Goal: Task Accomplishment & Management: Complete application form

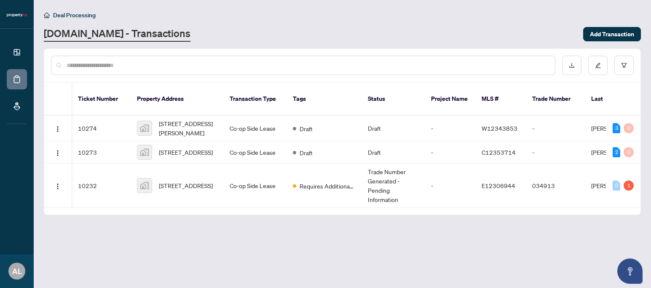
scroll to position [0, 227]
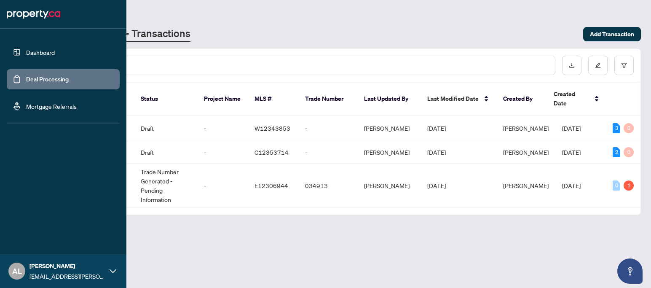
click at [35, 55] on link "Dashboard" at bounding box center [40, 52] width 29 height 8
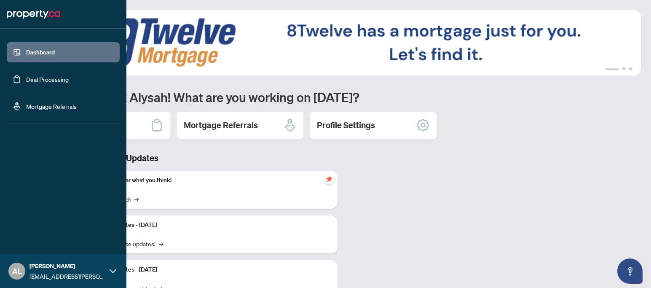
click at [26, 75] on link "Deal Processing" at bounding box center [47, 79] width 43 height 8
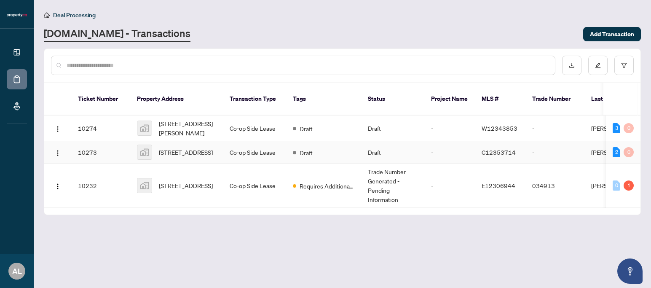
click at [84, 161] on td "10273" at bounding box center [100, 152] width 59 height 22
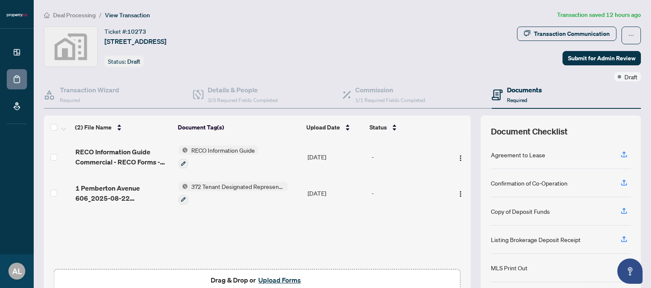
scroll to position [77, 0]
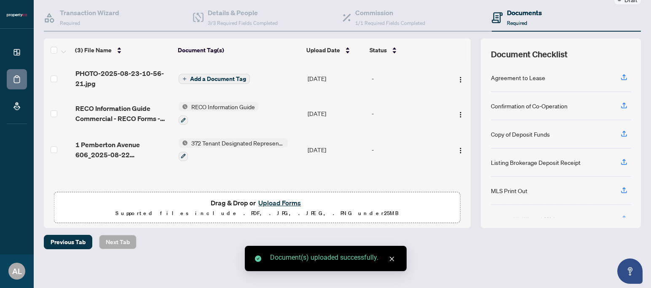
click at [224, 82] on button "Add a Document Tag" at bounding box center [214, 79] width 71 height 10
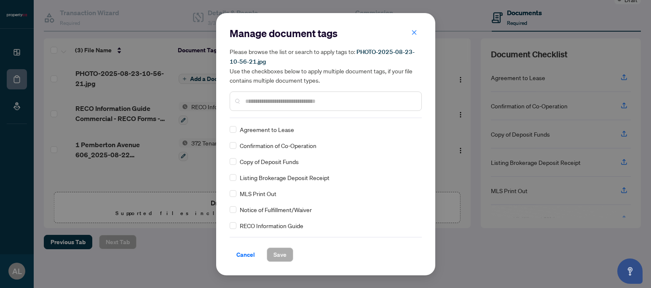
click at [237, 162] on div "Copy of Deposit Funds" at bounding box center [323, 161] width 187 height 9
click at [284, 250] on button "Save" at bounding box center [280, 255] width 27 height 14
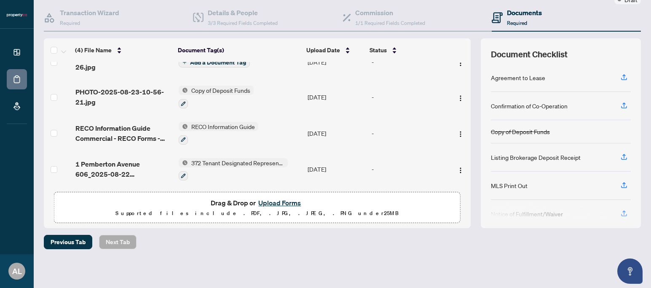
scroll to position [0, 0]
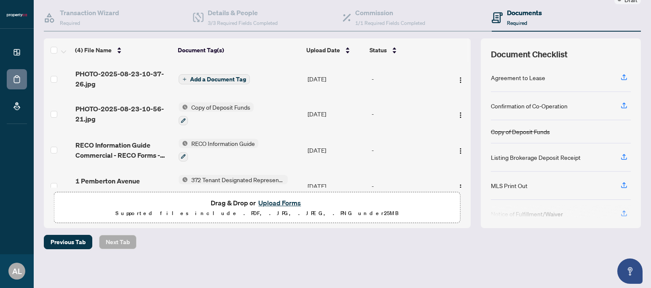
click at [228, 81] on span "Add a Document Tag" at bounding box center [218, 79] width 56 height 6
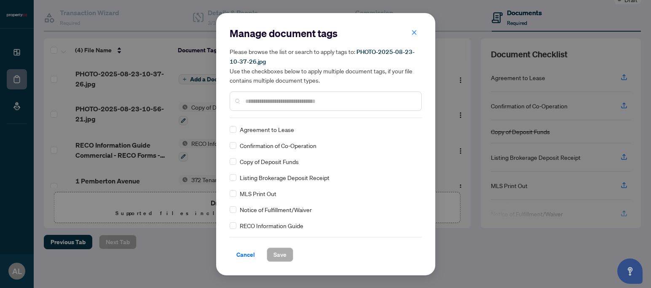
click at [292, 161] on span "Copy of Deposit Funds" at bounding box center [269, 161] width 59 height 9
click at [277, 255] on span "Save" at bounding box center [280, 254] width 13 height 13
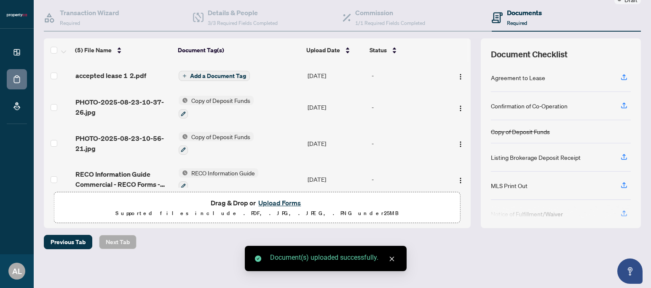
click at [197, 78] on button "Add a Document Tag" at bounding box center [214, 76] width 71 height 10
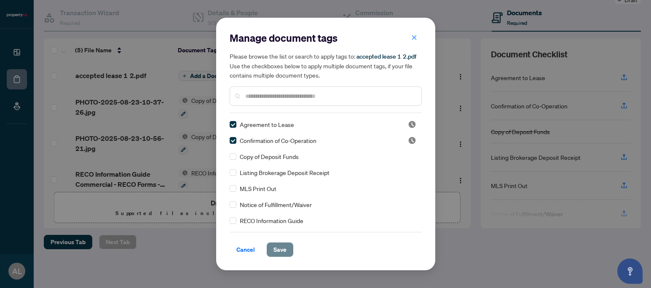
click at [276, 254] on span "Save" at bounding box center [280, 249] width 13 height 13
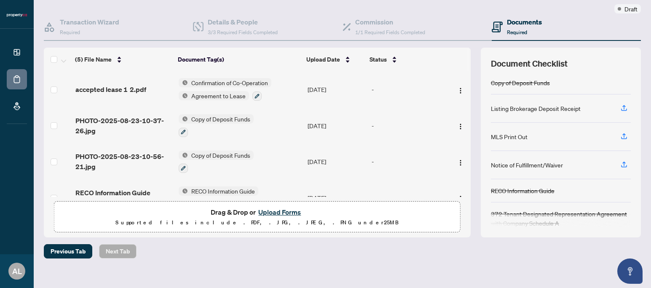
scroll to position [67, 0]
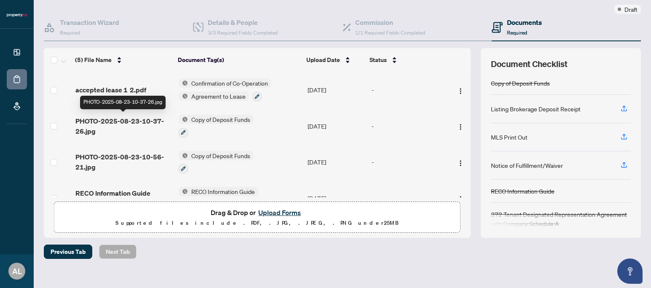
click at [128, 123] on span "PHOTO-2025-08-23-10-37-26.jpg" at bounding box center [123, 126] width 97 height 20
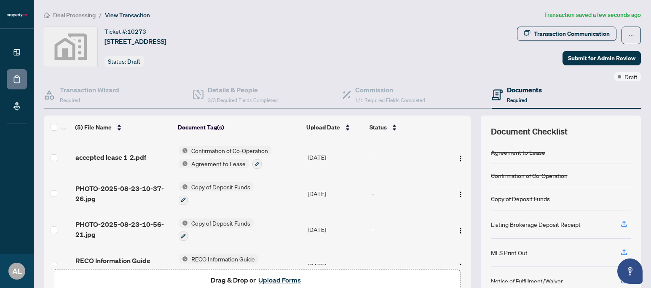
scroll to position [7, 0]
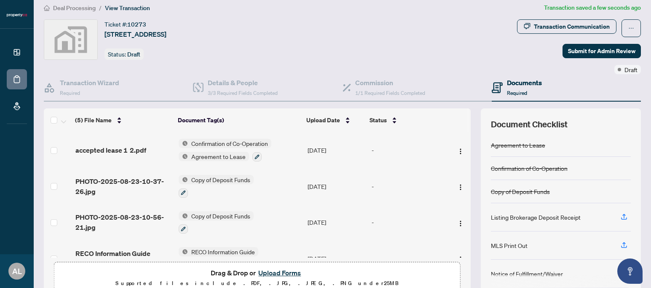
click at [204, 213] on span "Copy of Deposit Funds" at bounding box center [221, 215] width 66 height 9
click at [185, 225] on button "button" at bounding box center [183, 228] width 9 height 9
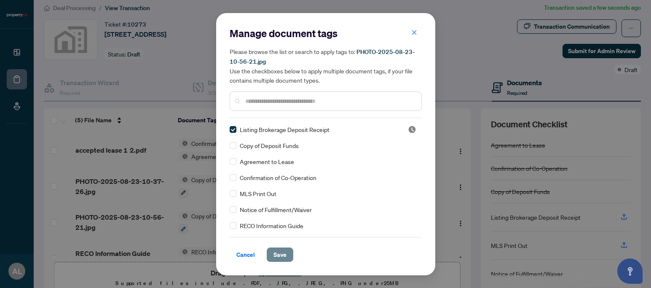
click at [282, 253] on span "Save" at bounding box center [280, 254] width 13 height 13
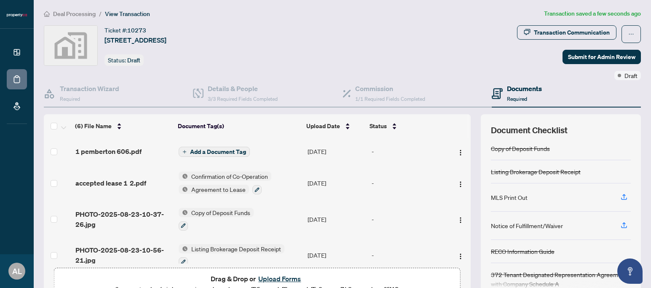
scroll to position [0, 0]
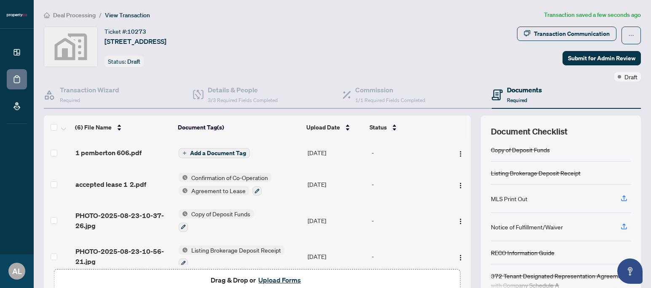
click at [226, 156] on button "Add a Document Tag" at bounding box center [214, 153] width 71 height 10
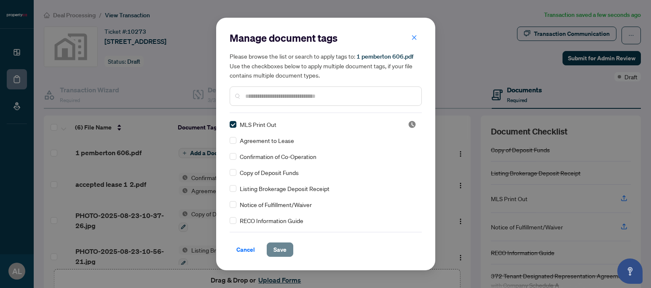
click at [277, 251] on span "Save" at bounding box center [280, 249] width 13 height 13
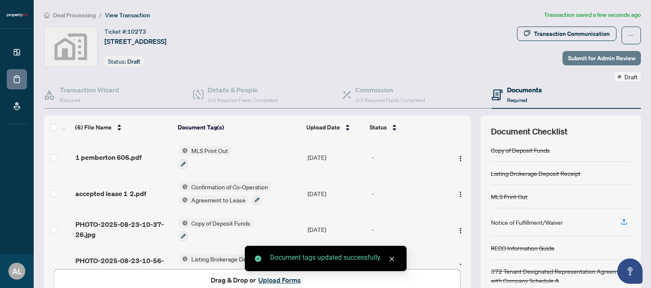
click at [585, 55] on span "Submit for Admin Review" at bounding box center [601, 57] width 67 height 13
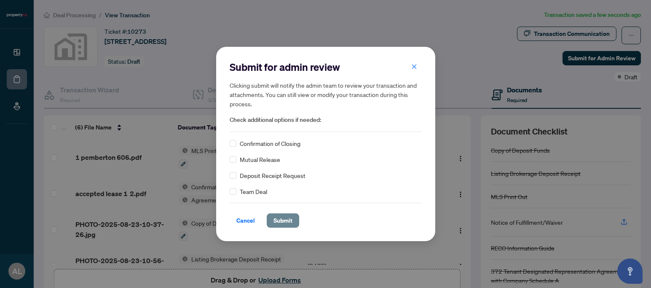
click at [281, 221] on span "Submit" at bounding box center [283, 220] width 19 height 13
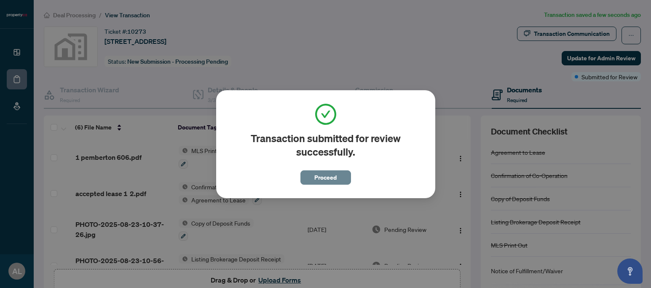
click at [318, 177] on span "Proceed" at bounding box center [326, 177] width 22 height 13
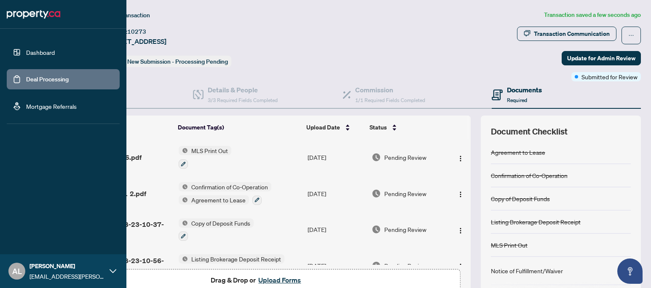
click at [26, 52] on link "Dashboard" at bounding box center [40, 52] width 29 height 8
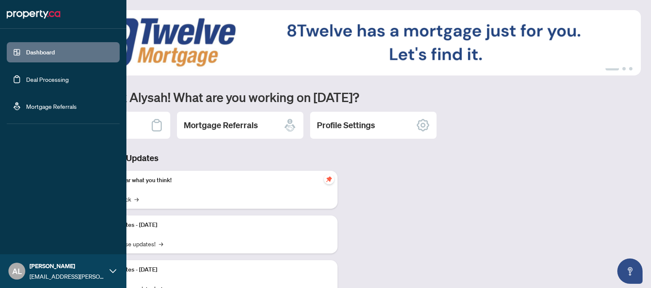
click at [26, 81] on link "Deal Processing" at bounding box center [47, 79] width 43 height 8
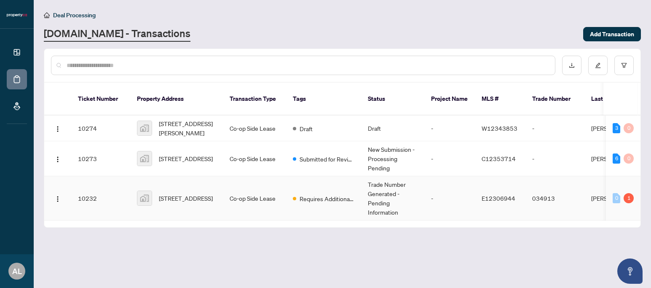
click at [89, 192] on td "10232" at bounding box center [100, 198] width 59 height 44
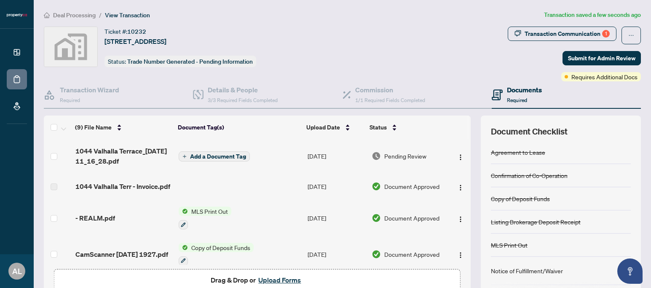
click at [218, 159] on button "Add a Document Tag" at bounding box center [214, 156] width 71 height 10
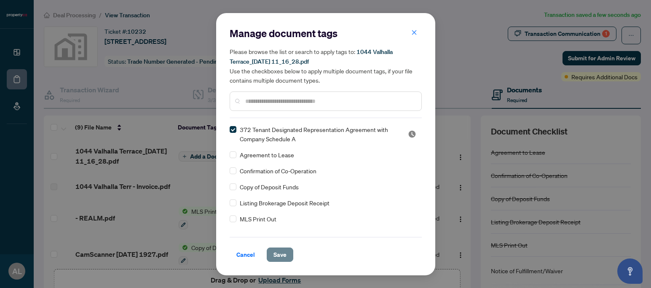
click at [277, 256] on span "Save" at bounding box center [280, 254] width 13 height 13
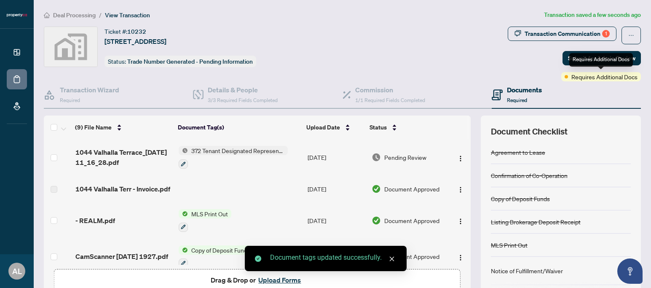
click at [589, 61] on div "Requires Additional Docs" at bounding box center [602, 59] width 64 height 13
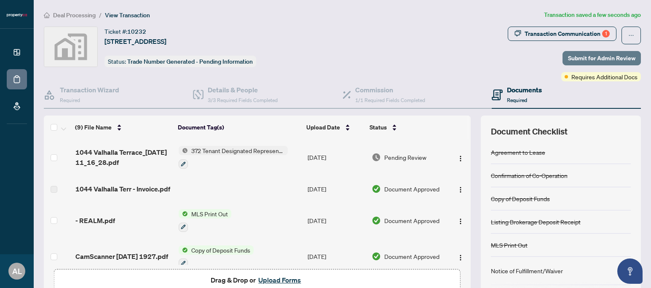
click at [593, 62] on span "Submit for Admin Review" at bounding box center [601, 57] width 67 height 13
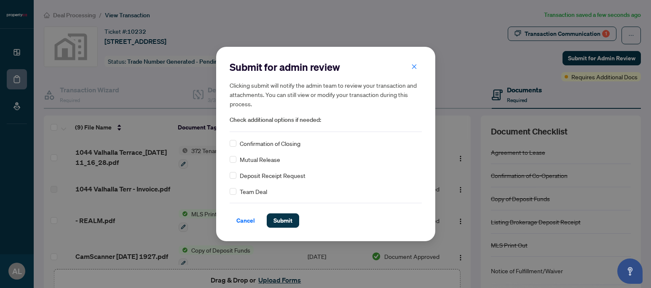
click at [283, 231] on div "Submit for admin review Clicking submit will notify the admin team to review yo…" at bounding box center [325, 144] width 219 height 194
click at [282, 222] on span "Submit" at bounding box center [283, 220] width 19 height 13
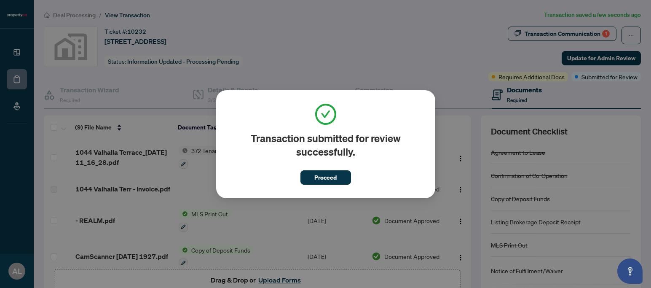
click at [317, 179] on span "Proceed" at bounding box center [326, 177] width 22 height 13
